Goal: Browse casually: Explore the website without a specific task or goal

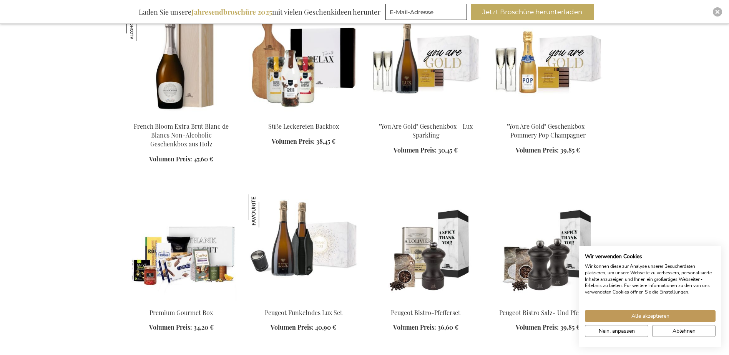
scroll to position [730, 0]
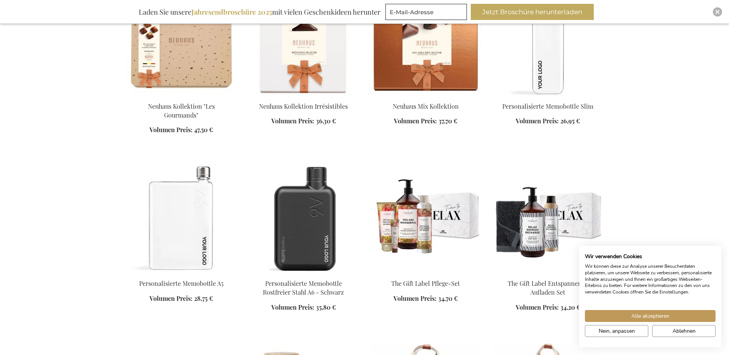
scroll to position [1268, 0]
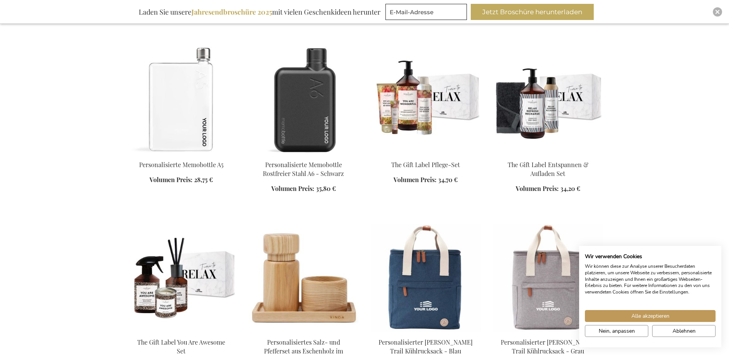
scroll to position [1421, 0]
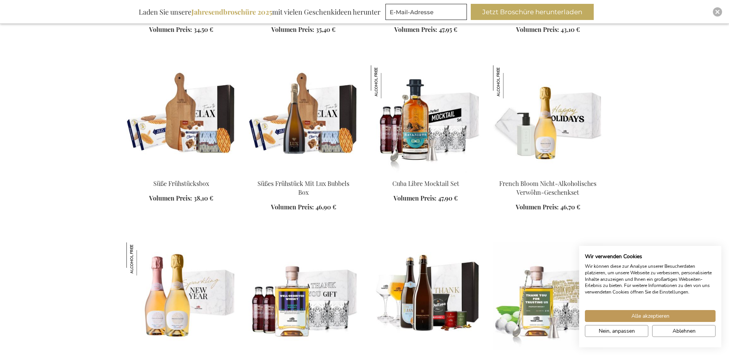
scroll to position [2228, 0]
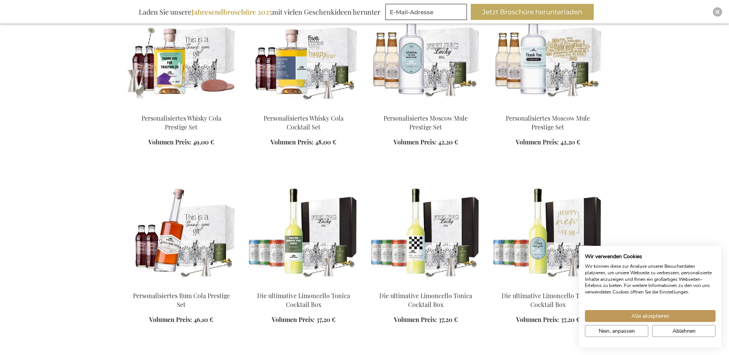
scroll to position [2728, 0]
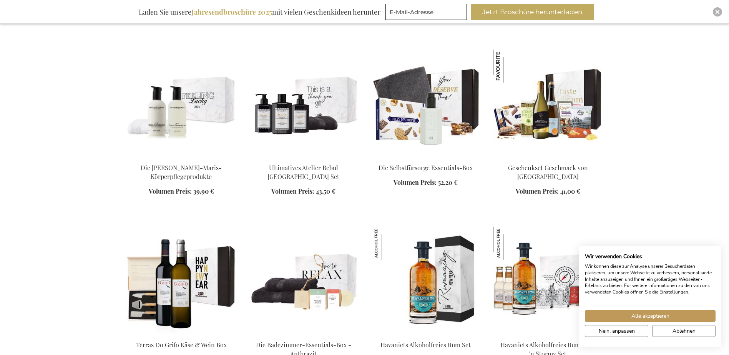
scroll to position [3342, 0]
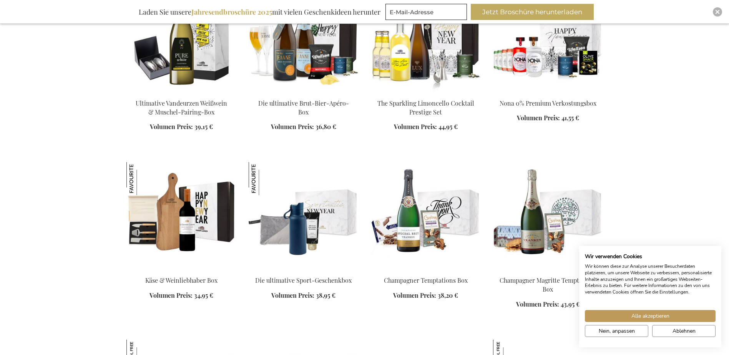
scroll to position [4495, 0]
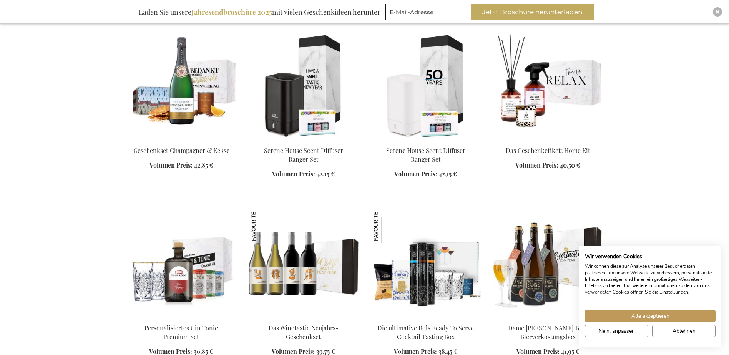
scroll to position [5148, 0]
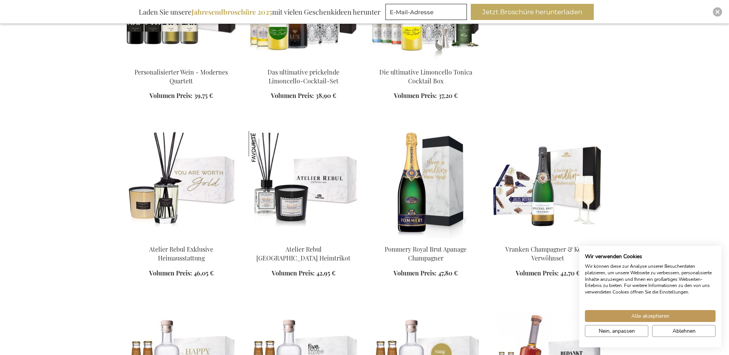
scroll to position [5609, 0]
